Goal: Transaction & Acquisition: Subscribe to service/newsletter

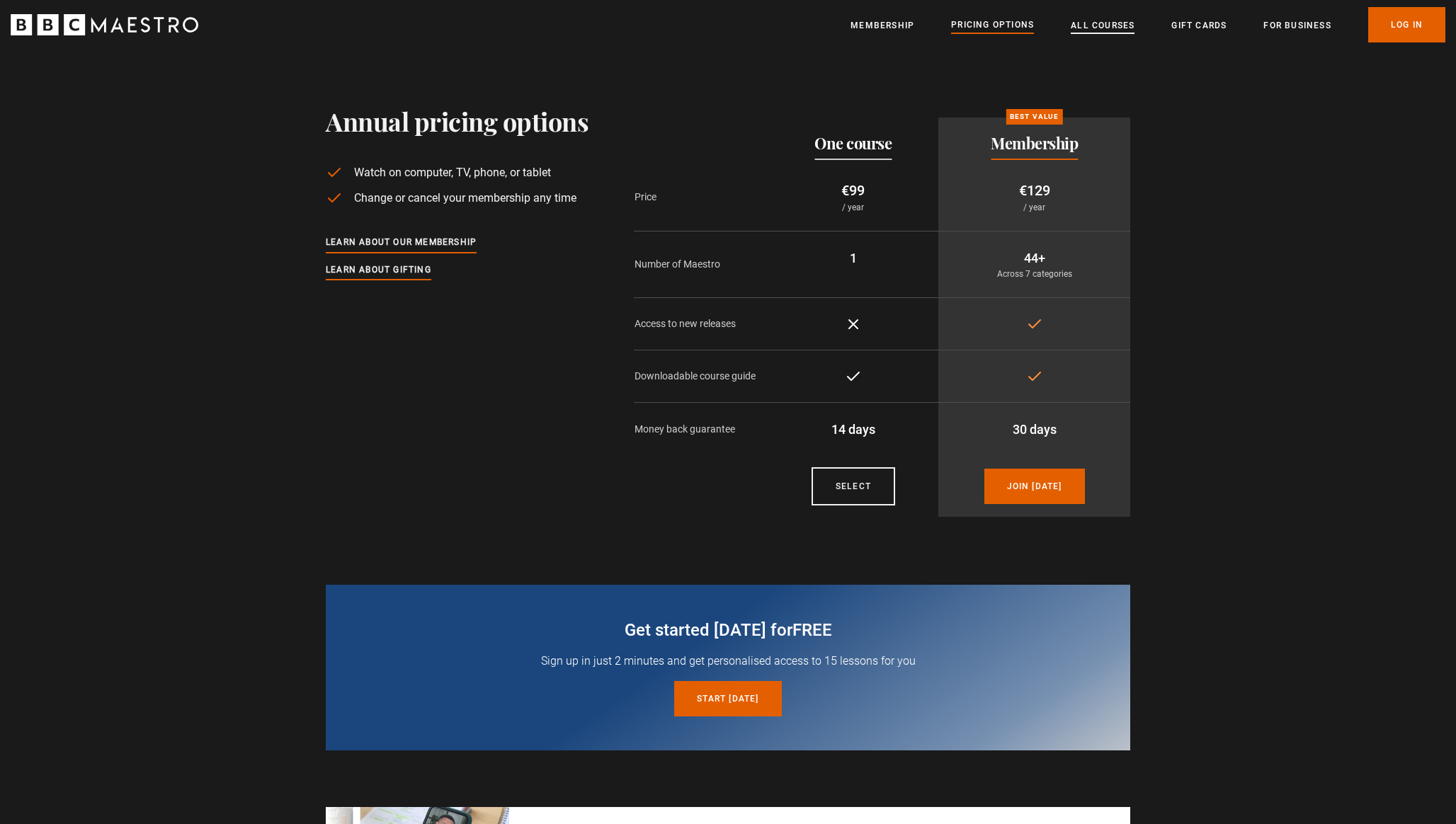
click at [1084, 28] on link "All Courses" at bounding box center [1102, 26] width 64 height 14
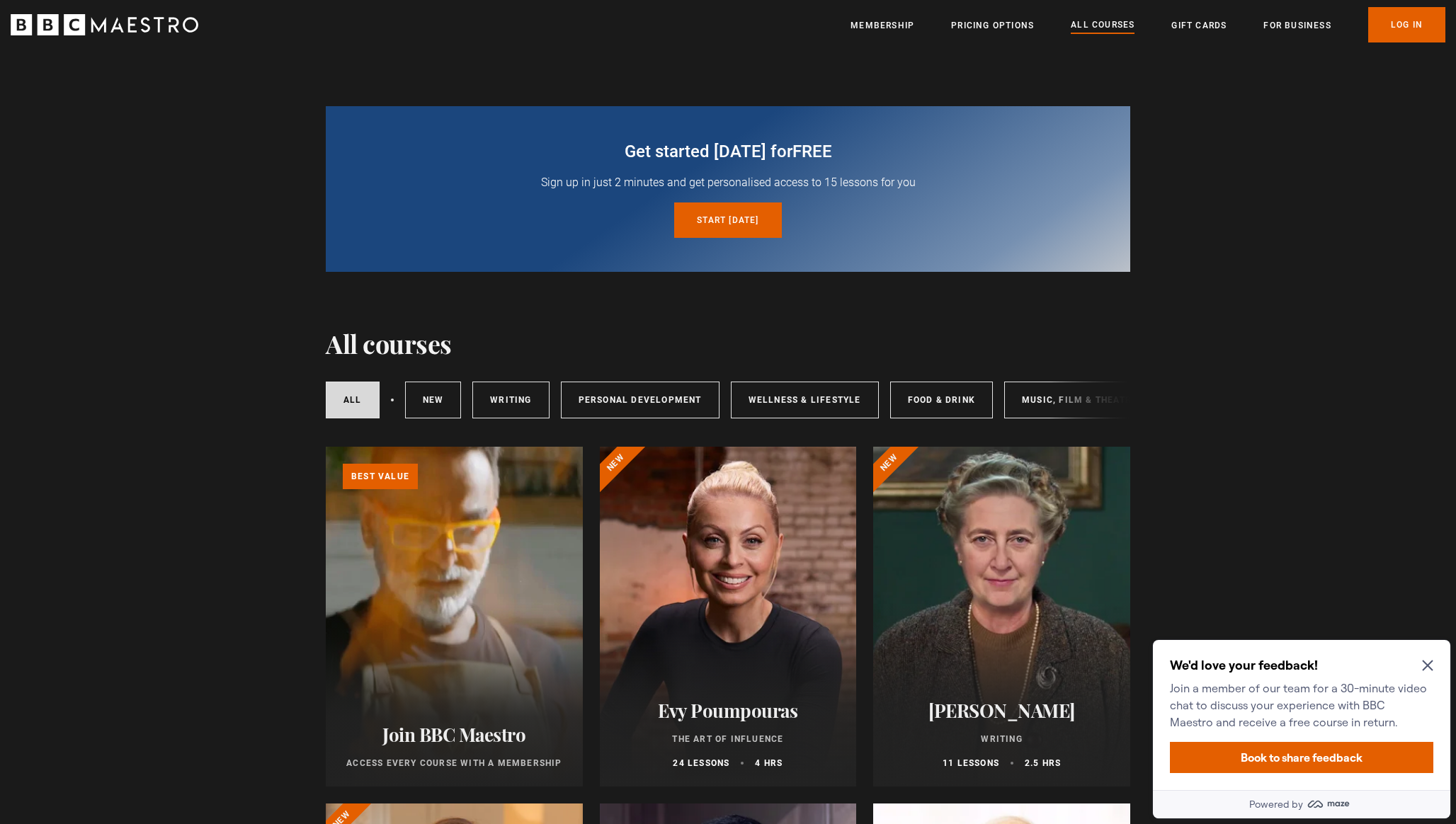
click at [1423, 668] on icon "Close Maze Prompt" at bounding box center [1427, 666] width 11 height 11
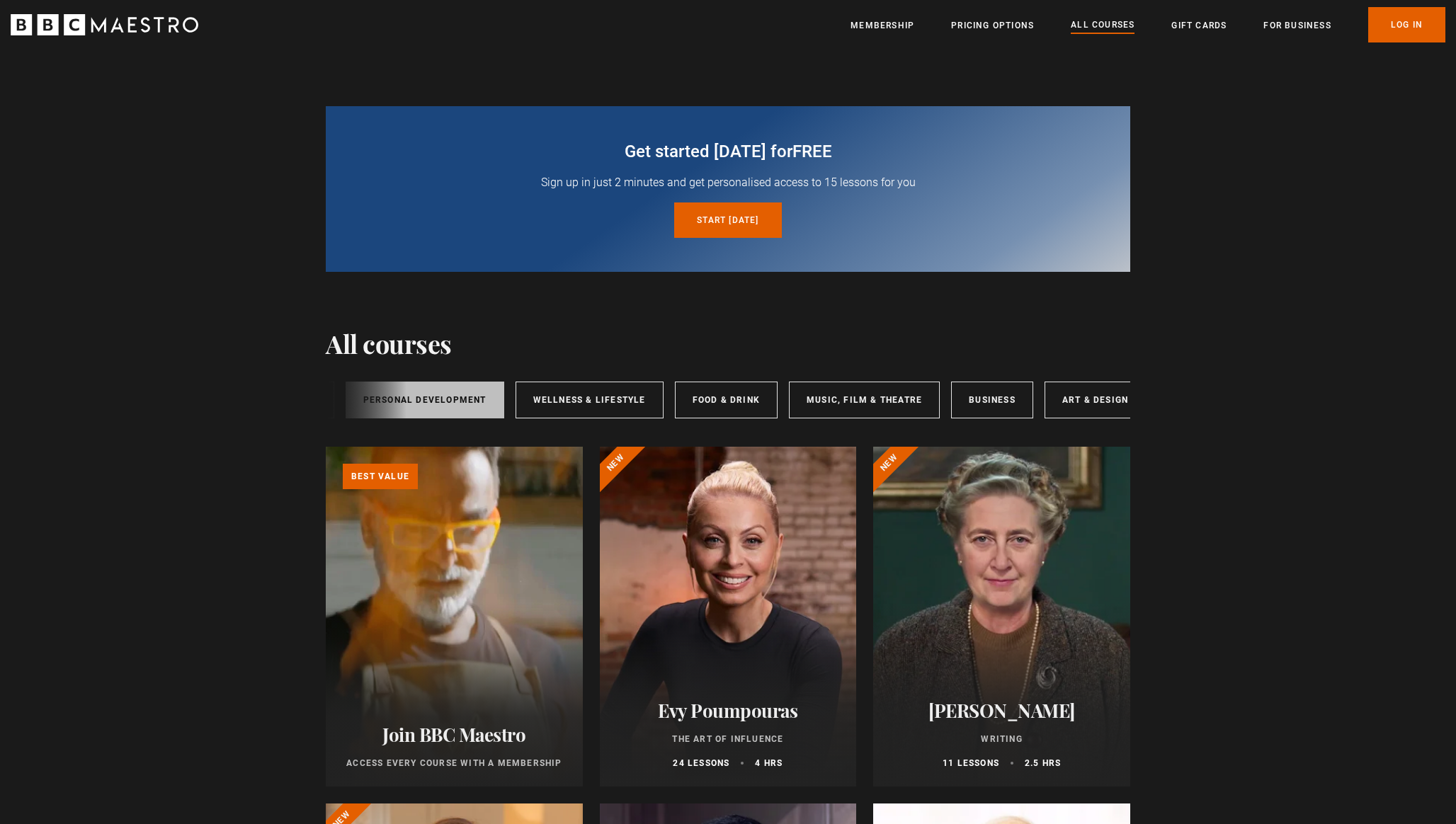
scroll to position [0, 235]
click at [969, 392] on link "Business" at bounding box center [972, 400] width 82 height 37
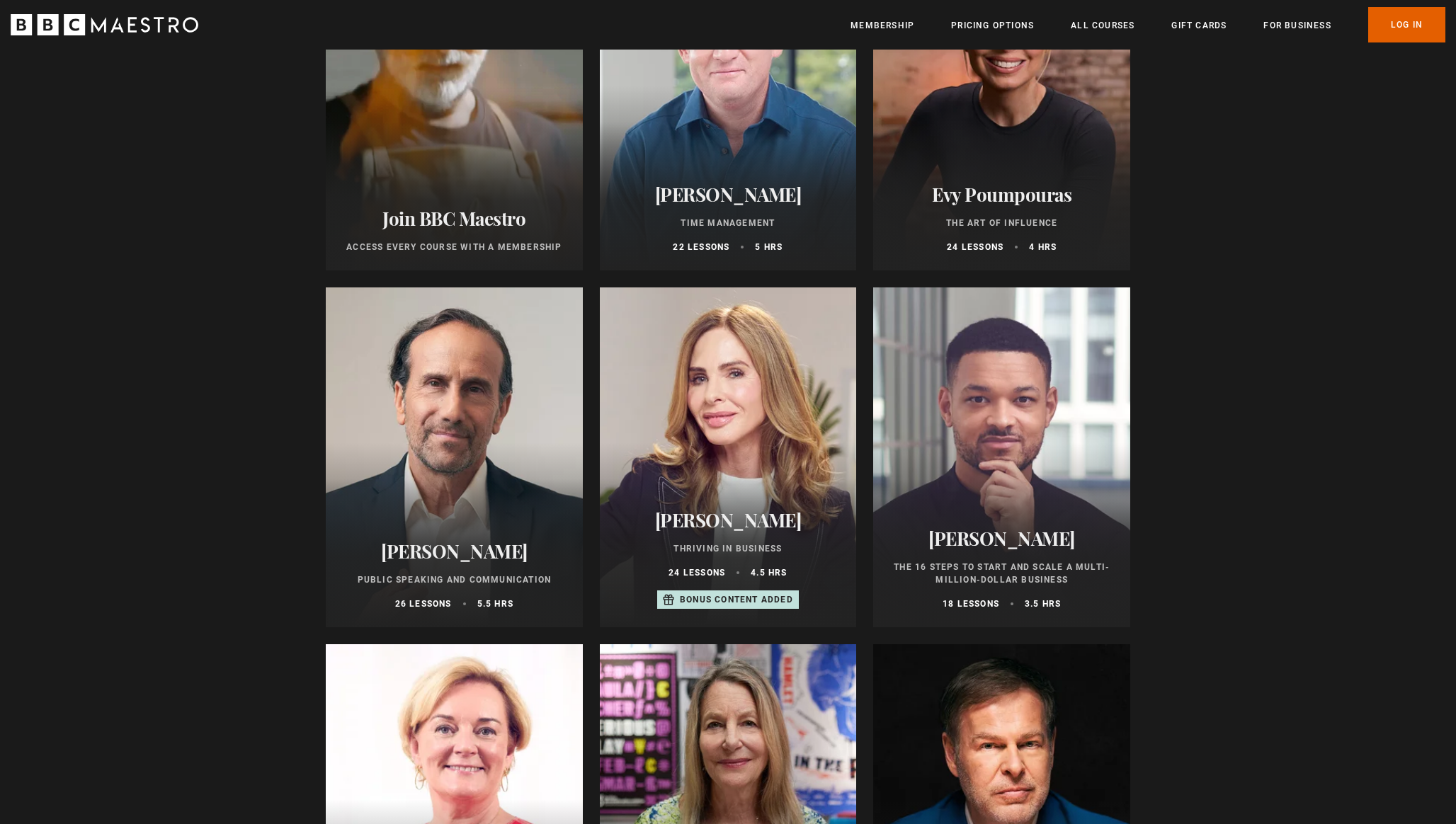
scroll to position [463, 0]
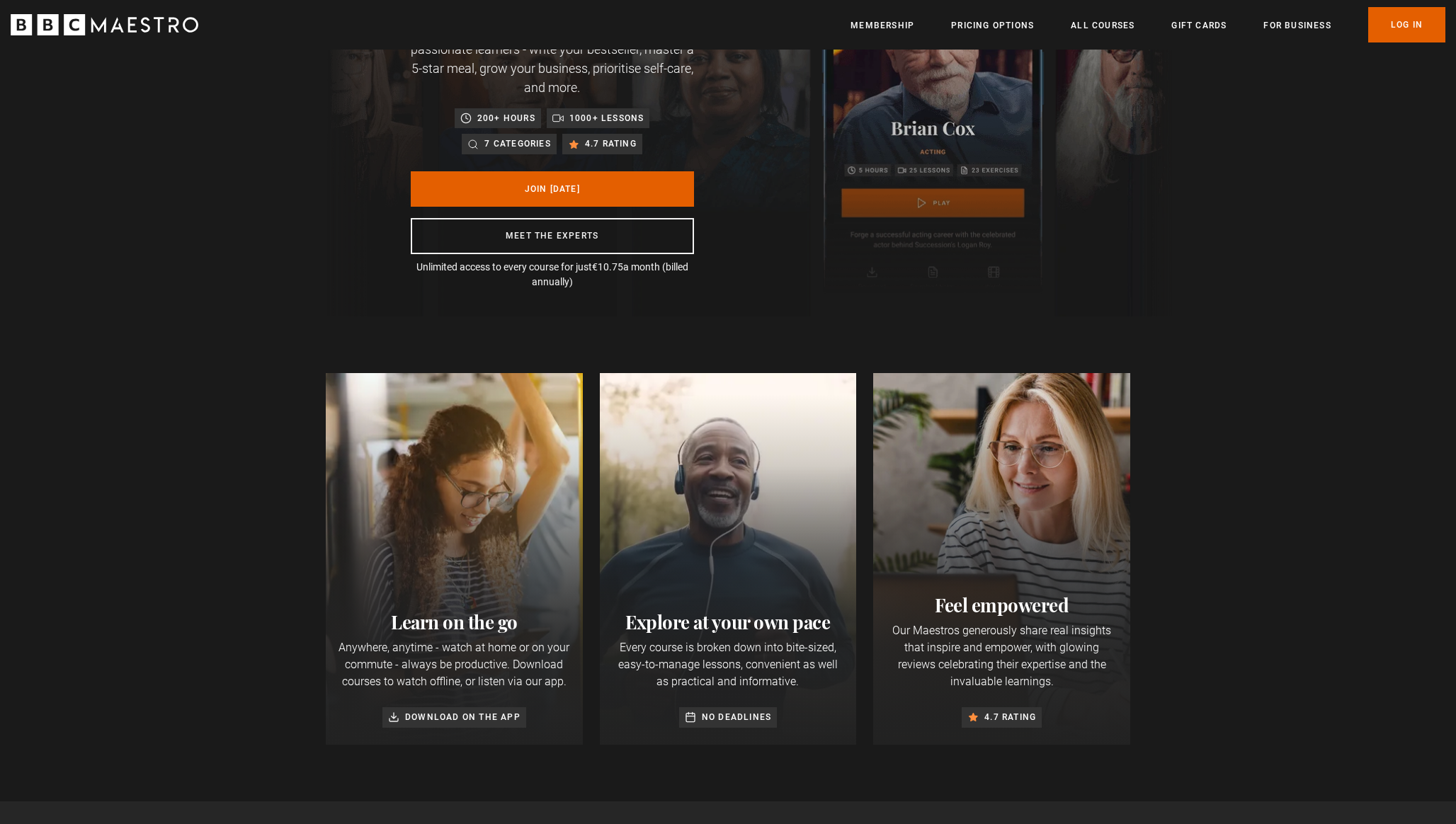
scroll to position [171, 0]
